Goal: Task Accomplishment & Management: Manage account settings

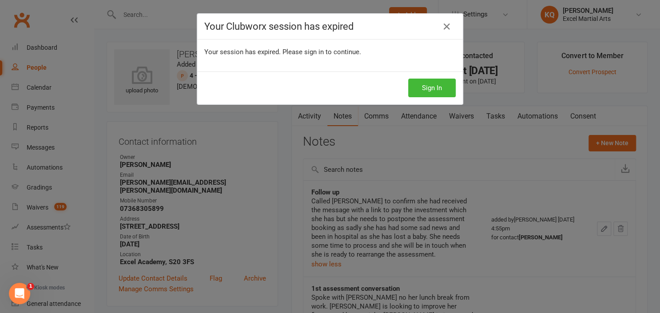
click at [585, 24] on div "Your Clubworx session has expired Your session has expired. Please sign in to c…" at bounding box center [330, 156] width 660 height 313
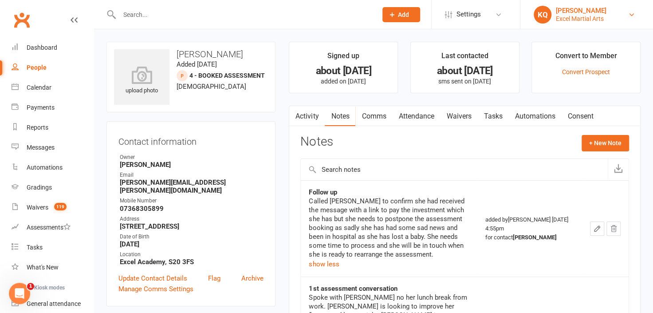
click at [579, 17] on div "Excel Martial Arts" at bounding box center [581, 19] width 51 height 8
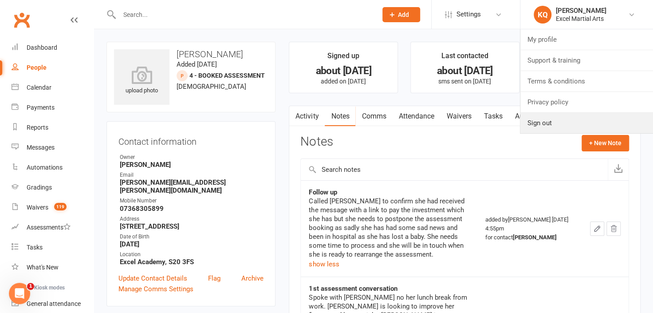
click at [562, 125] on link "Sign out" at bounding box center [587, 123] width 133 height 20
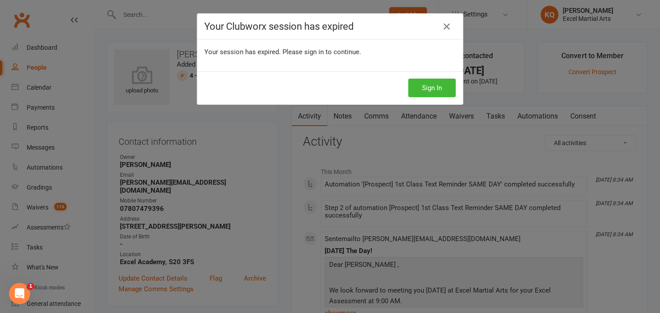
click at [580, 16] on div "Your Clubworx session has expired Your session has expired. Please sign in to c…" at bounding box center [330, 156] width 660 height 313
click at [445, 28] on icon at bounding box center [446, 26] width 11 height 11
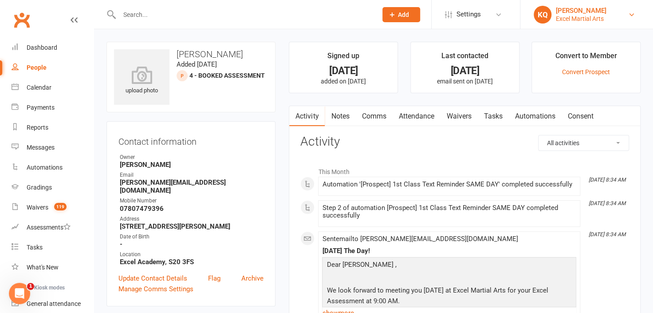
click at [569, 17] on div "Excel Martial Arts" at bounding box center [581, 19] width 51 height 8
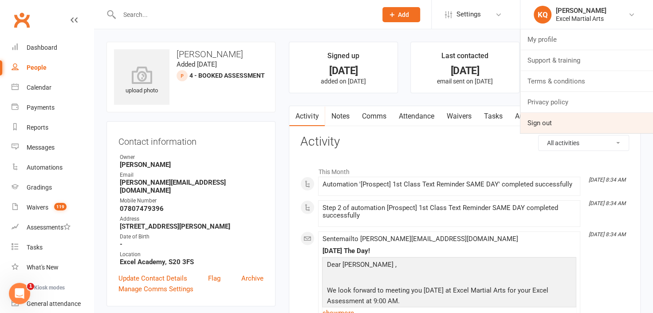
click at [561, 124] on link "Sign out" at bounding box center [587, 123] width 133 height 20
